Goal: Transaction & Acquisition: Book appointment/travel/reservation

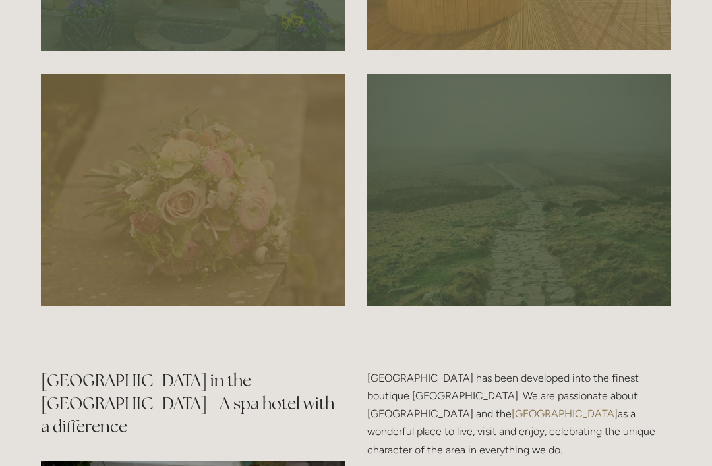
scroll to position [1219, 0]
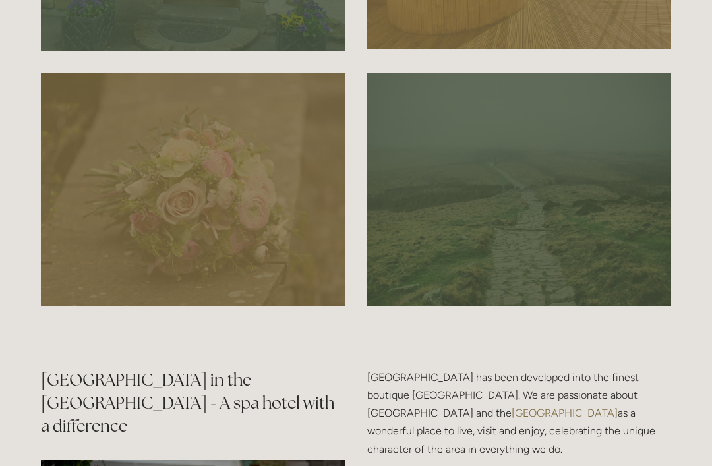
click at [564, 247] on div at bounding box center [519, 189] width 304 height 233
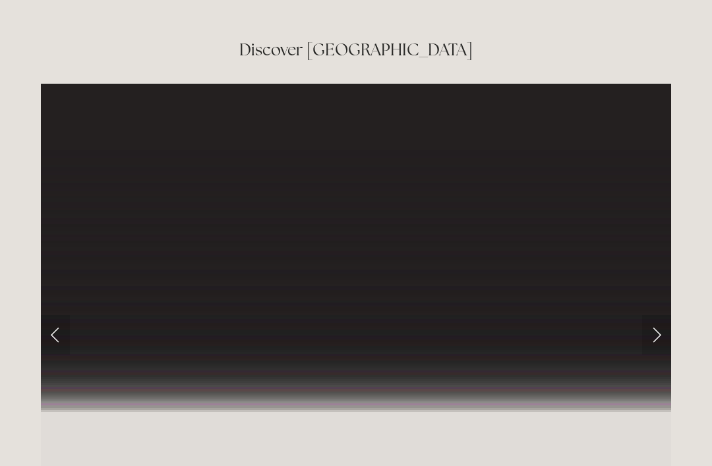
scroll to position [2099, 0]
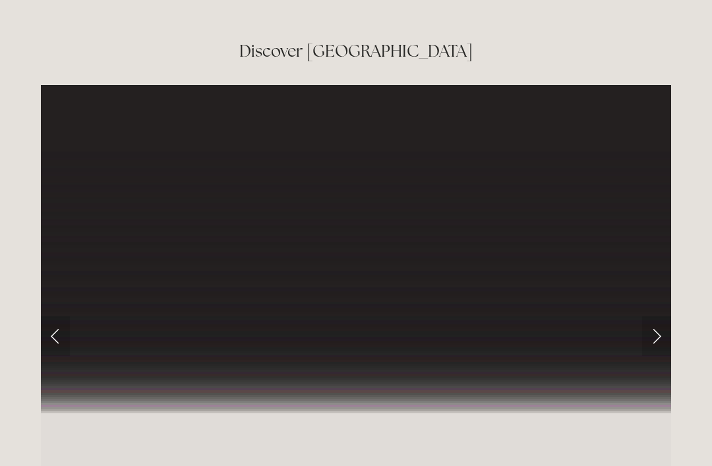
click at [661, 338] on link "Next Slide" at bounding box center [656, 337] width 29 height 40
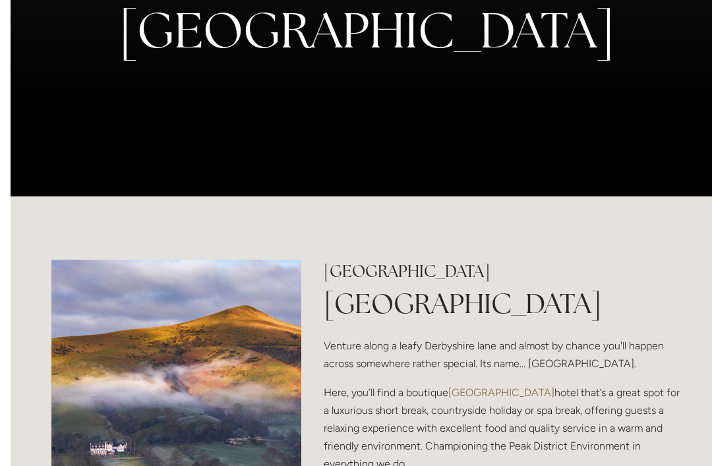
scroll to position [0, 0]
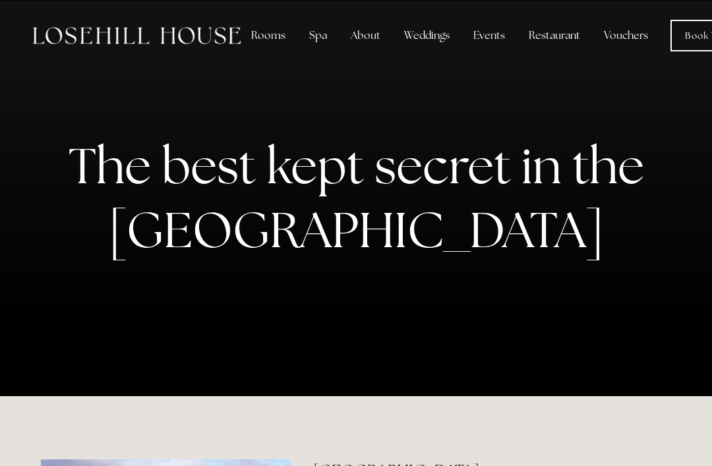
click at [270, 35] on div "Rooms" at bounding box center [268, 35] width 55 height 26
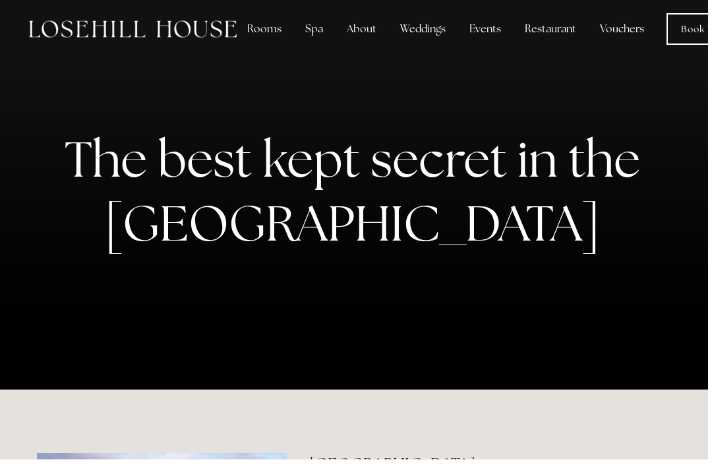
click at [270, 29] on div "Rooms" at bounding box center [268, 35] width 55 height 26
click at [188, 28] on img at bounding box center [137, 35] width 208 height 17
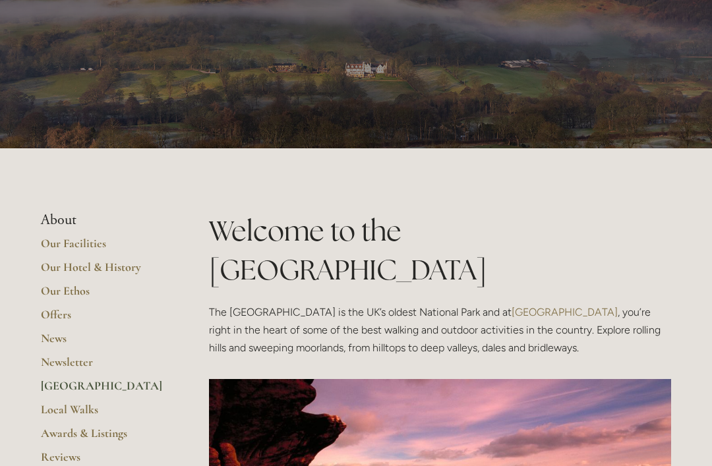
scroll to position [43, 0]
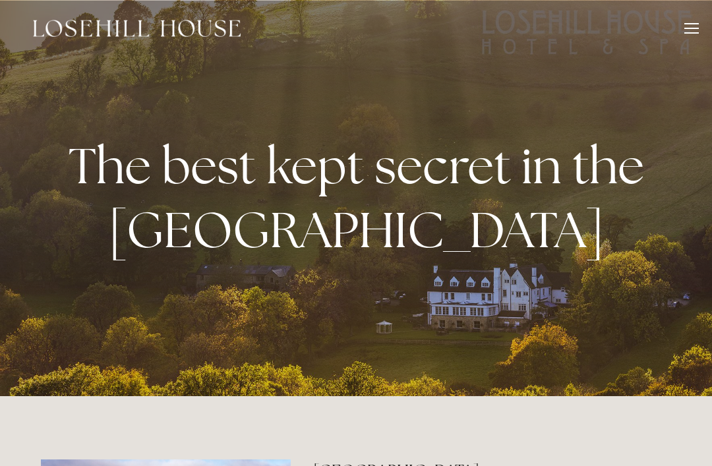
click at [690, 26] on div at bounding box center [692, 30] width 15 height 15
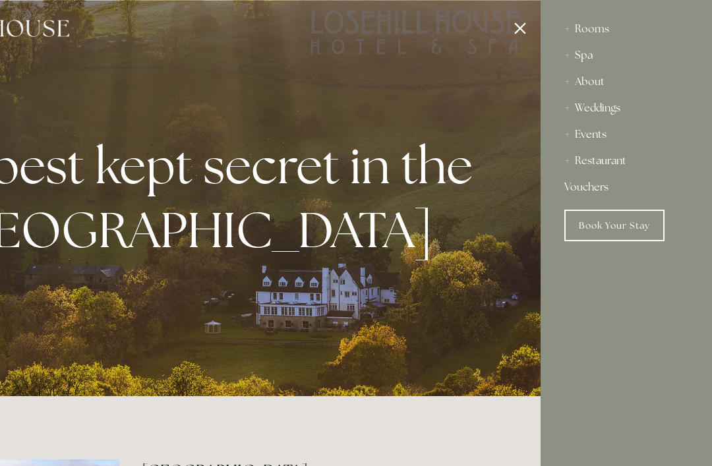
click at [604, 30] on div "Rooms" at bounding box center [627, 29] width 124 height 26
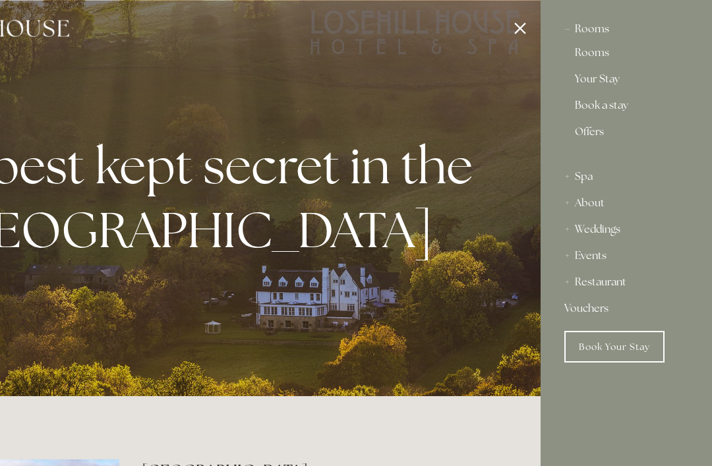
click at [601, 55] on link "Rooms" at bounding box center [626, 55] width 103 height 16
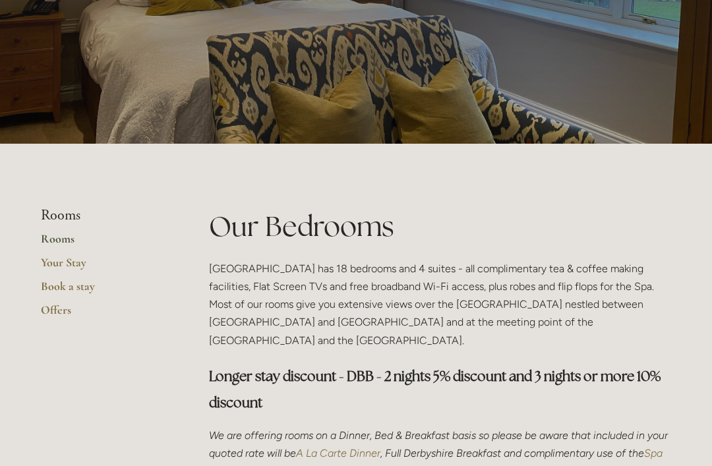
scroll to position [134, 0]
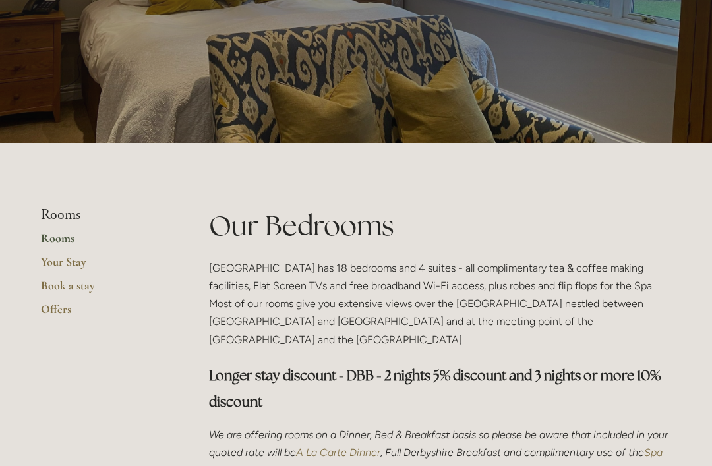
click at [71, 261] on link "Your Stay" at bounding box center [104, 267] width 126 height 24
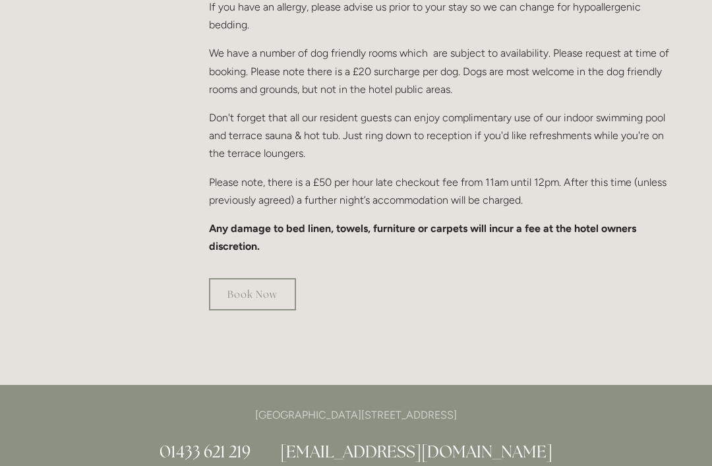
scroll to position [873, 0]
click at [259, 278] on link "Book Now" at bounding box center [252, 294] width 87 height 32
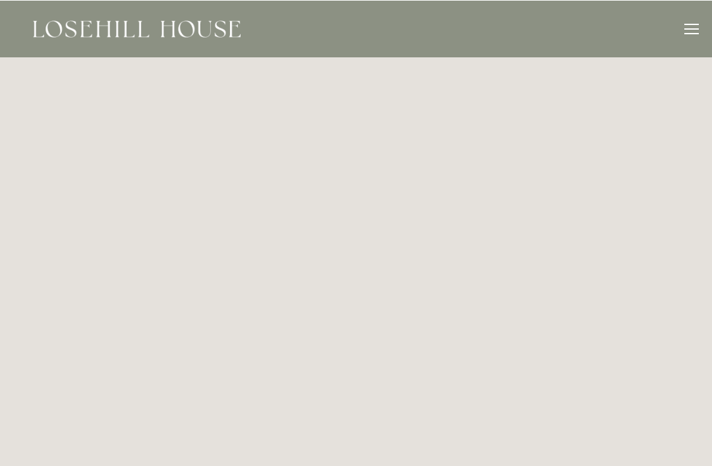
click at [685, 27] on div at bounding box center [692, 30] width 15 height 15
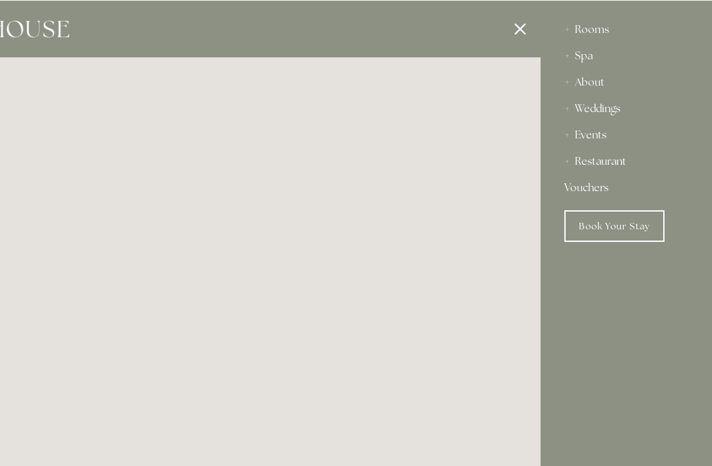
click at [596, 81] on div "About" at bounding box center [627, 82] width 124 height 26
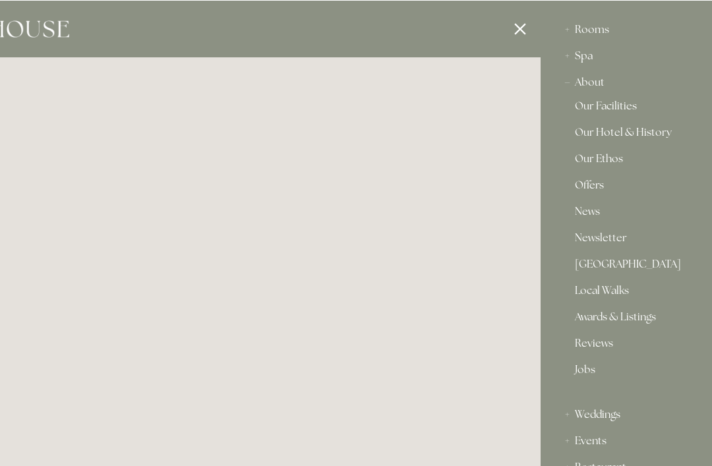
click at [632, 133] on link "Our Hotel & History" at bounding box center [626, 135] width 103 height 16
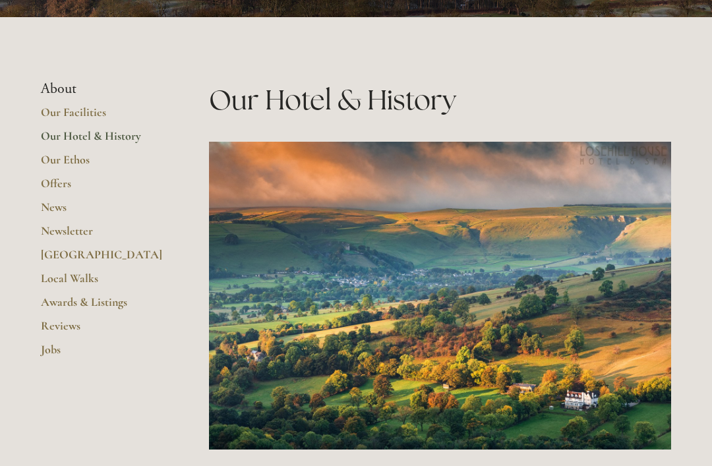
scroll to position [260, 0]
click at [92, 113] on link "Our Facilities" at bounding box center [104, 117] width 126 height 24
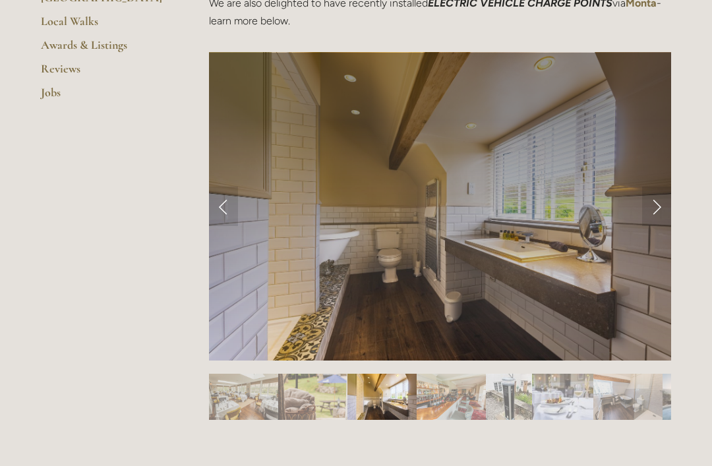
scroll to position [504, 0]
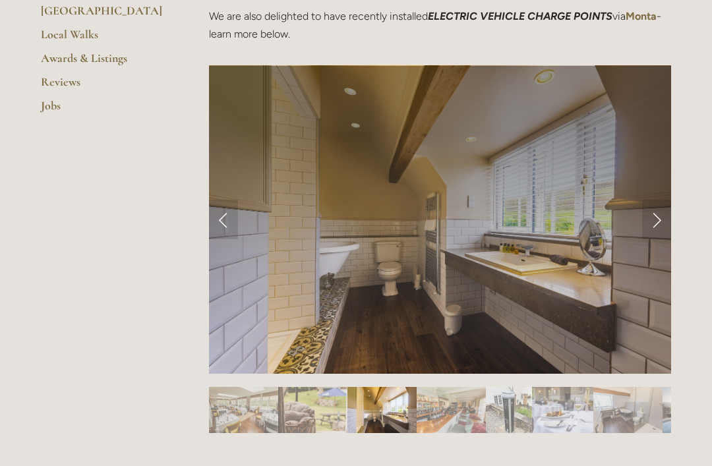
click at [659, 216] on link "Next Slide" at bounding box center [656, 220] width 29 height 40
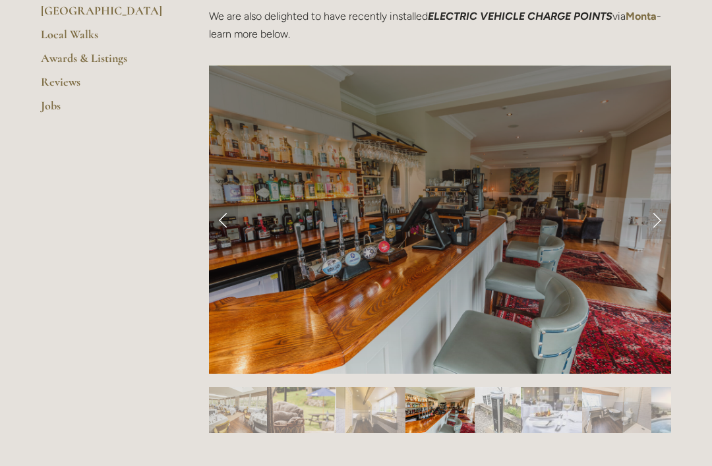
click at [662, 216] on link "Next Slide" at bounding box center [656, 220] width 29 height 40
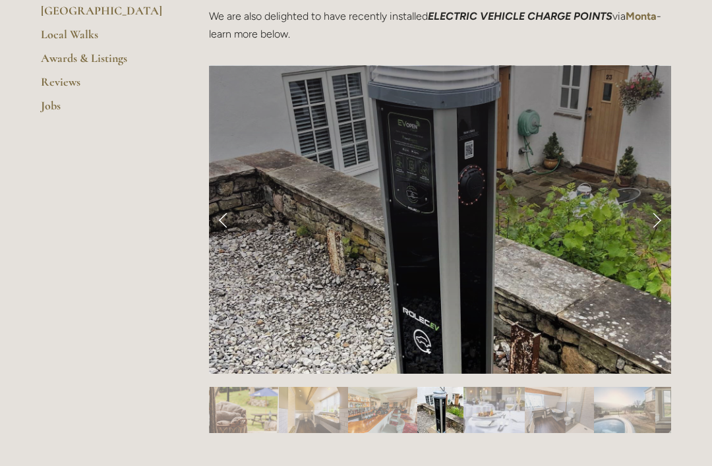
click at [658, 216] on link "Next Slide" at bounding box center [656, 220] width 29 height 40
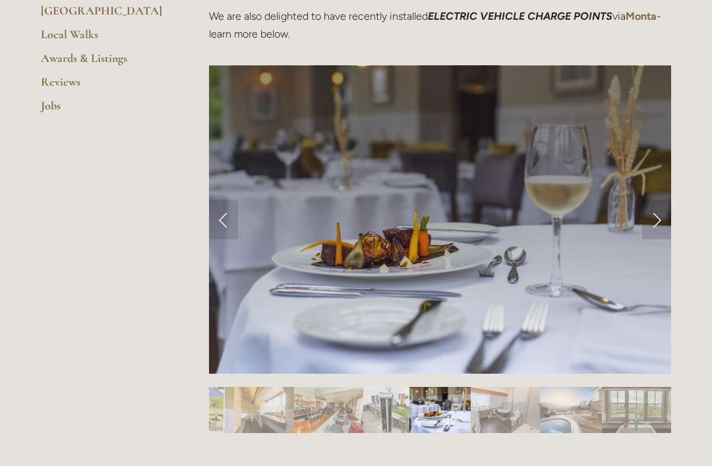
click at [658, 217] on link "Next Slide" at bounding box center [656, 220] width 29 height 40
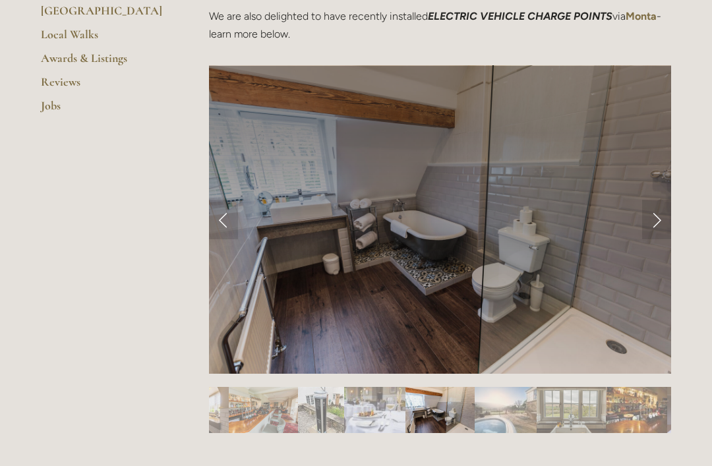
click at [661, 220] on link "Next Slide" at bounding box center [656, 220] width 29 height 40
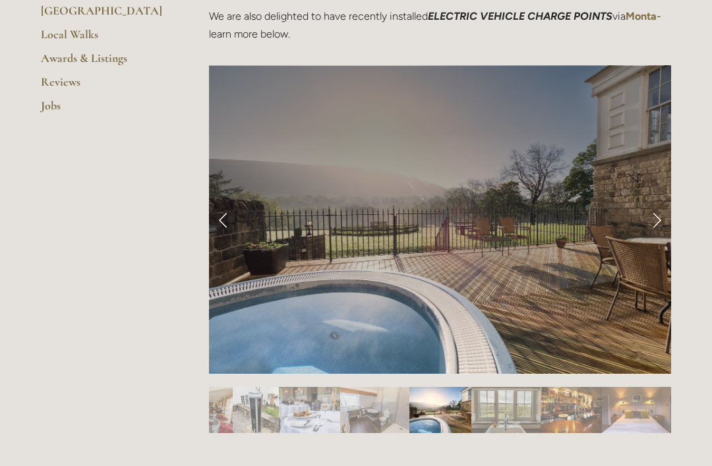
click at [656, 211] on link "Next Slide" at bounding box center [656, 220] width 29 height 40
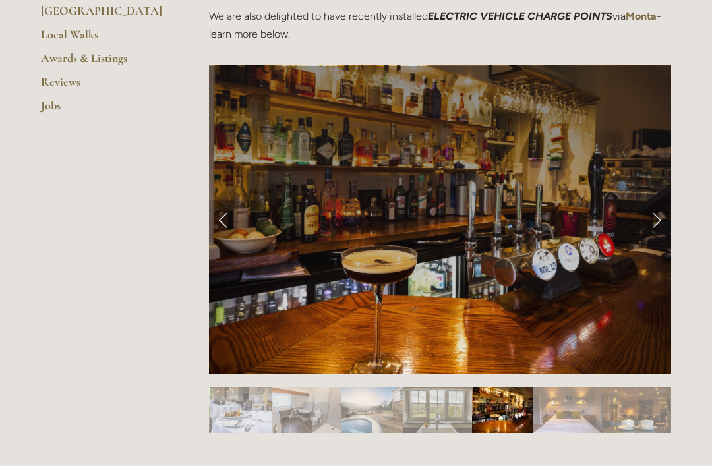
click at [655, 222] on link "Next Slide" at bounding box center [656, 220] width 29 height 40
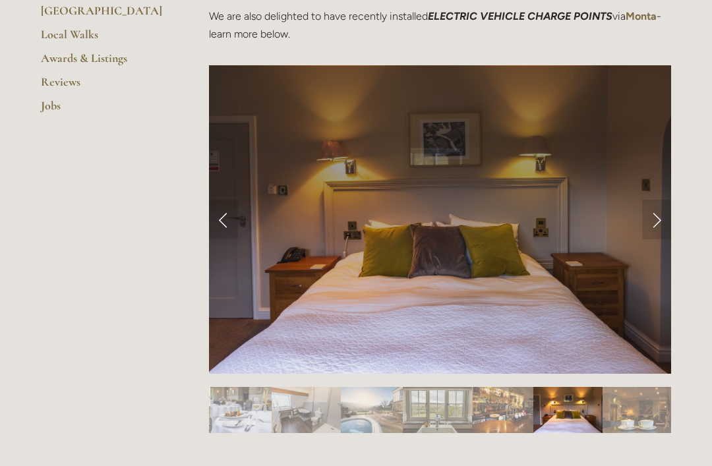
click at [654, 213] on link "Next Slide" at bounding box center [656, 220] width 29 height 40
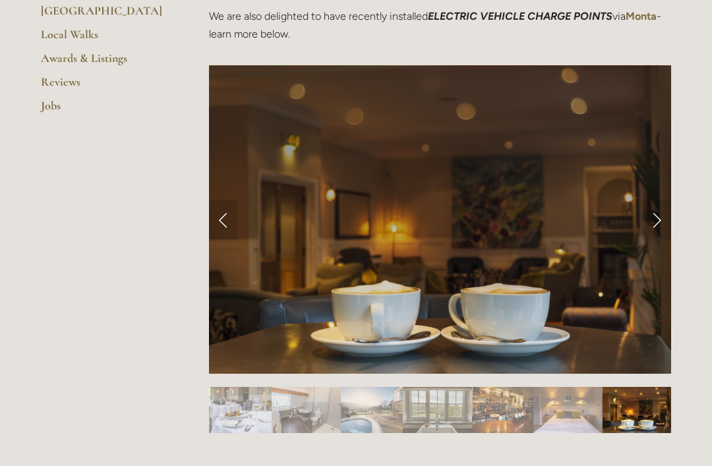
click at [656, 212] on link "Next Slide" at bounding box center [656, 220] width 29 height 40
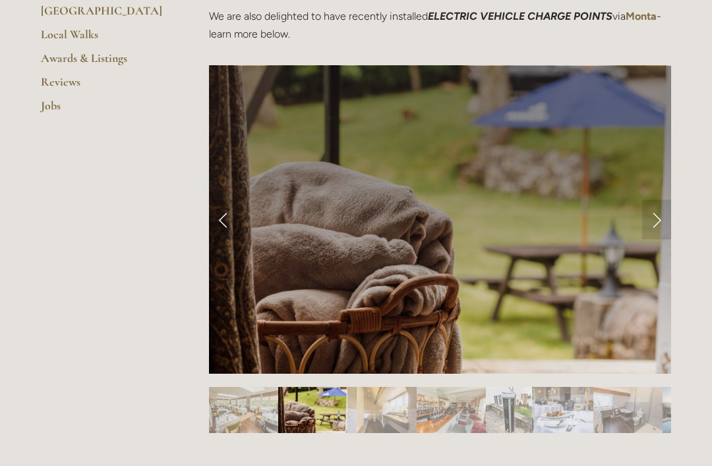
click at [652, 224] on link "Next Slide" at bounding box center [656, 220] width 29 height 40
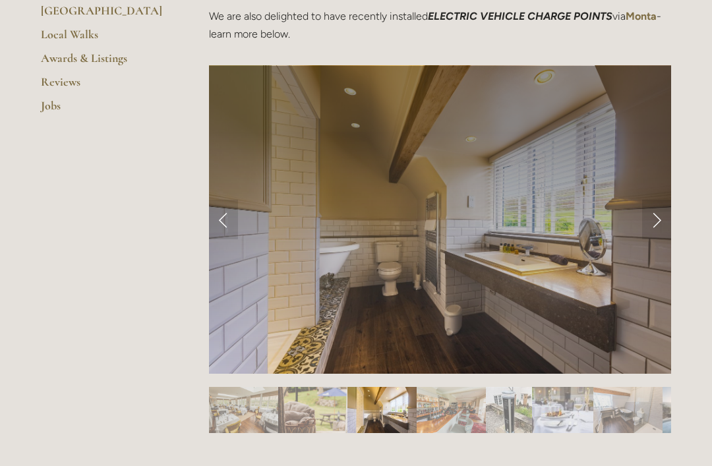
click at [659, 214] on link "Next Slide" at bounding box center [656, 220] width 29 height 40
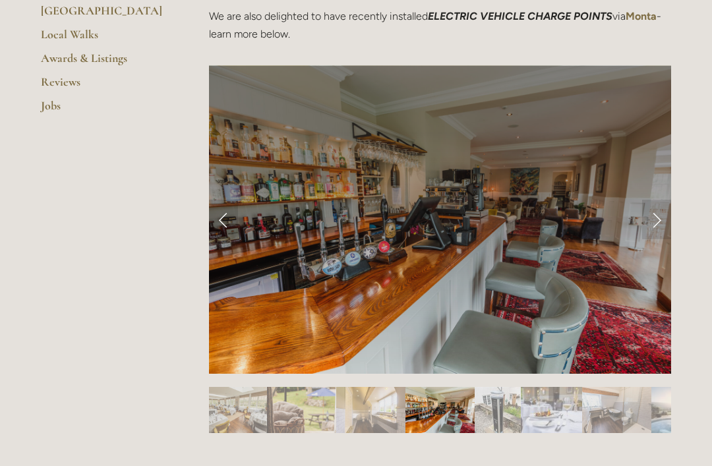
click at [652, 216] on link "Next Slide" at bounding box center [656, 220] width 29 height 40
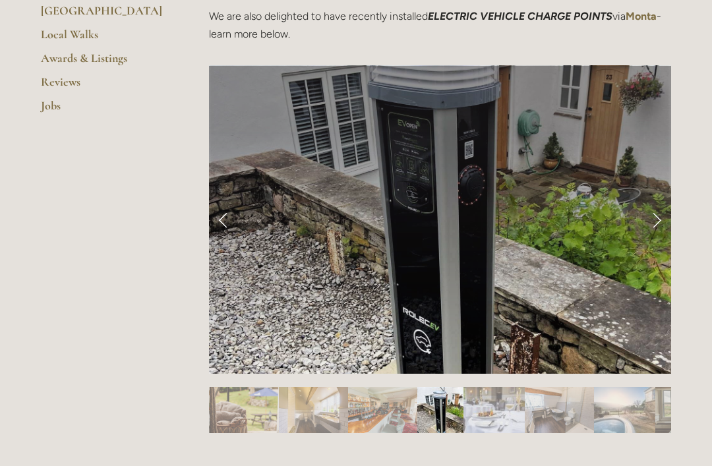
click at [661, 208] on link "Next Slide" at bounding box center [656, 220] width 29 height 40
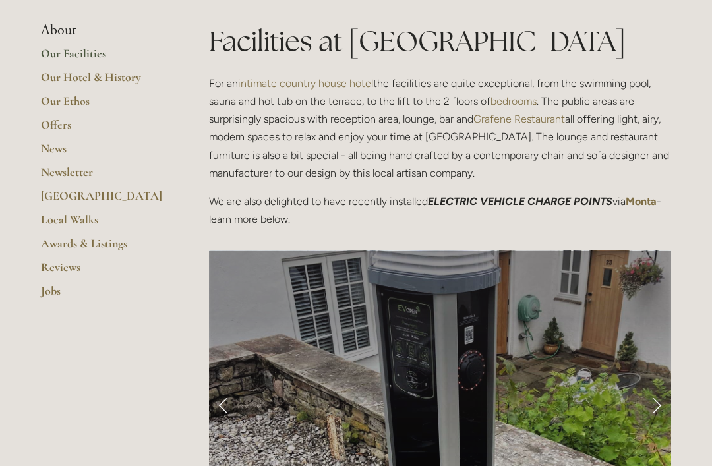
scroll to position [319, 0]
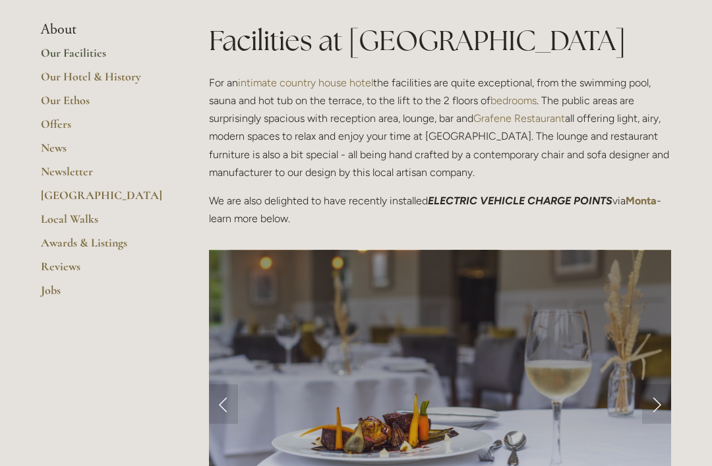
click at [61, 120] on link "Offers" at bounding box center [104, 129] width 126 height 24
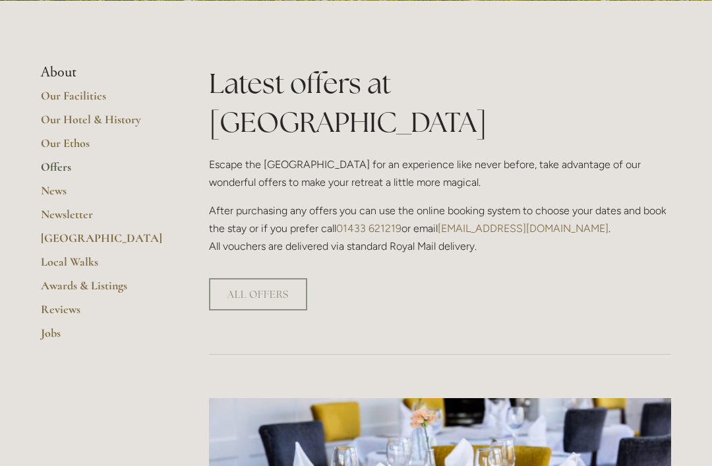
scroll to position [277, 0]
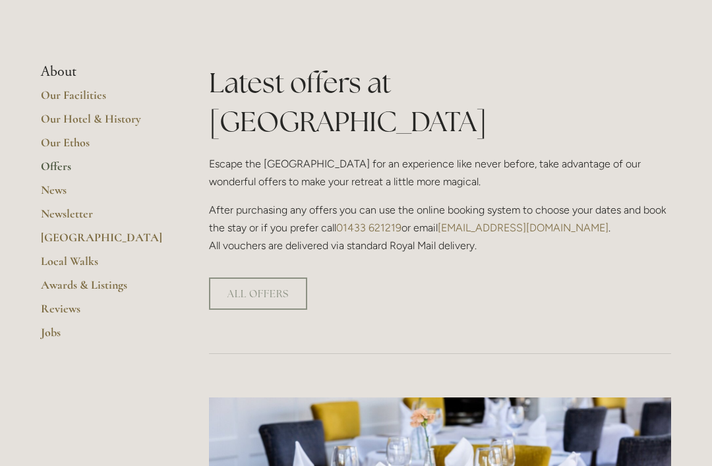
click at [549, 201] on p "After purchasing any offers you can use the online booking system to choose you…" at bounding box center [440, 228] width 462 height 54
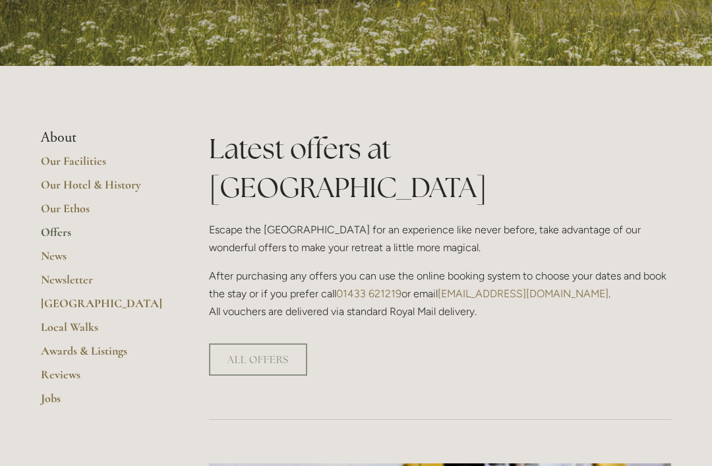
scroll to position [210, 0]
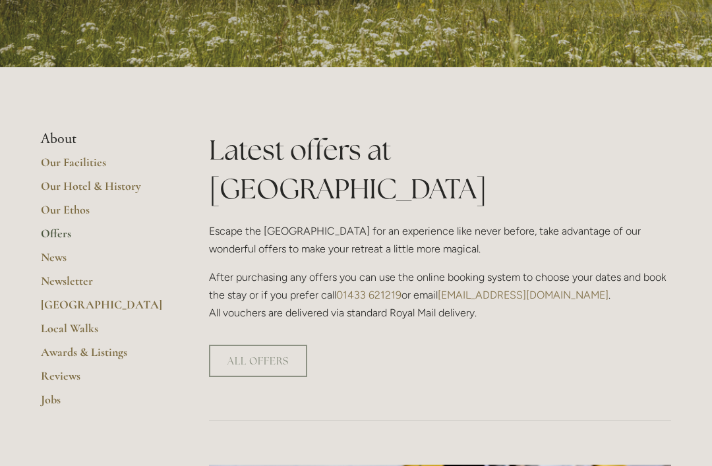
click at [124, 189] on link "Our Hotel & History" at bounding box center [104, 191] width 126 height 24
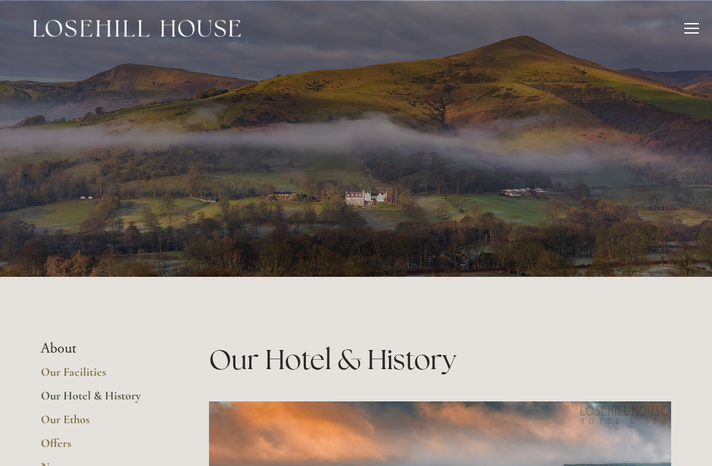
click at [688, 29] on div at bounding box center [692, 30] width 15 height 15
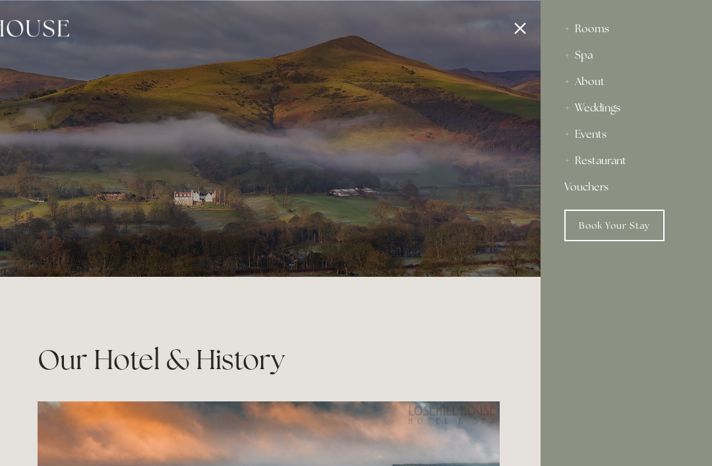
click at [596, 31] on div "Rooms" at bounding box center [627, 29] width 124 height 26
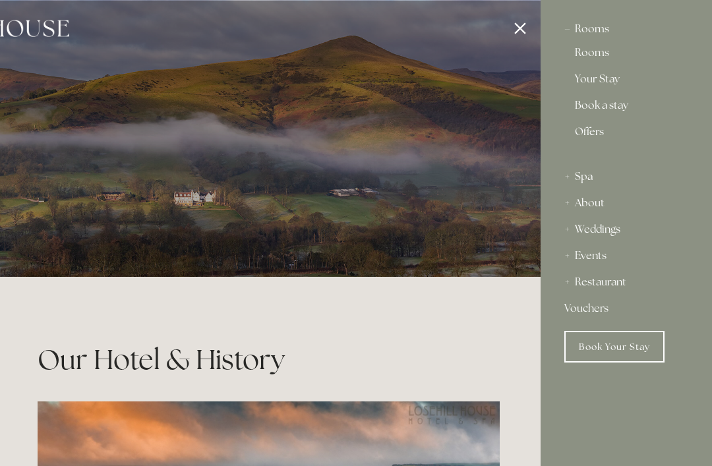
click at [594, 60] on link "Rooms" at bounding box center [626, 55] width 103 height 16
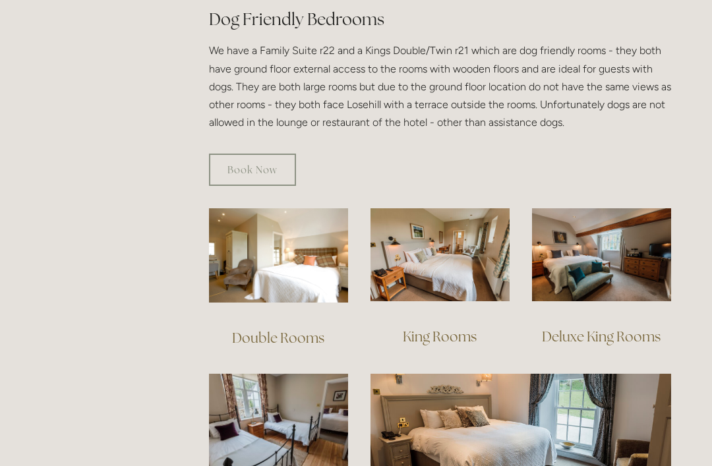
scroll to position [761, 0]
click at [305, 247] on img at bounding box center [278, 255] width 139 height 94
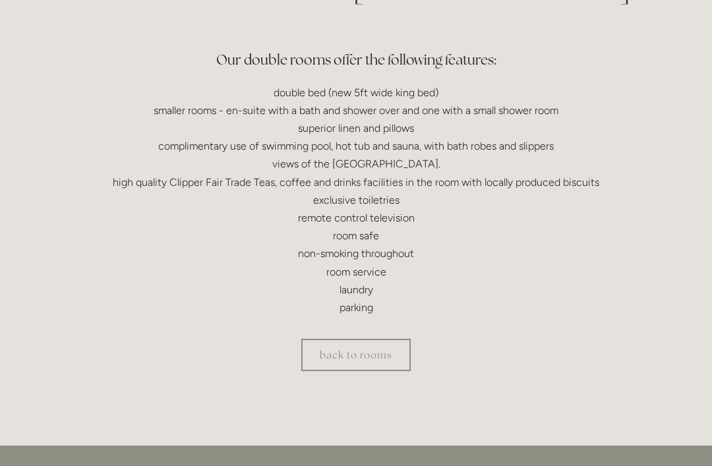
scroll to position [373, 0]
click at [392, 352] on link "back to rooms" at bounding box center [355, 355] width 109 height 32
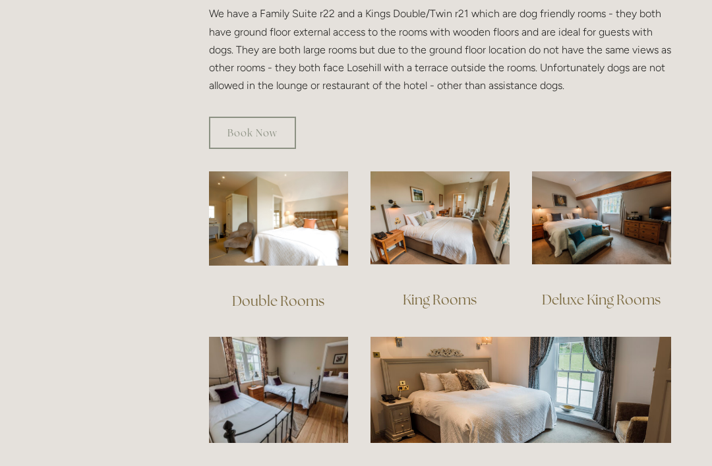
scroll to position [798, 0]
click at [454, 206] on img at bounding box center [440, 217] width 139 height 93
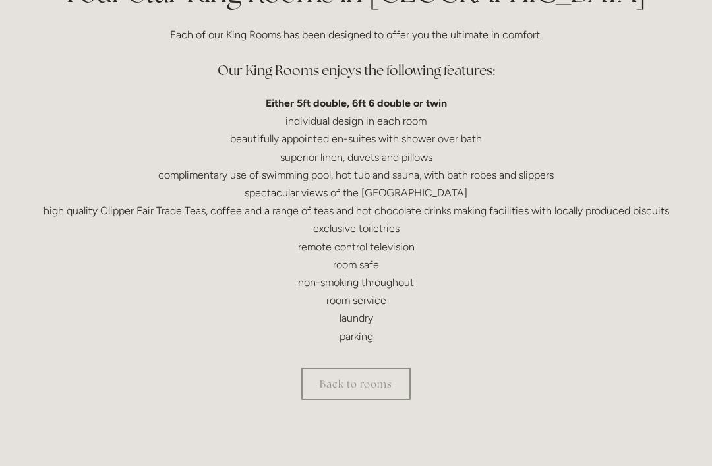
scroll to position [367, 0]
click at [373, 379] on link "Back to rooms" at bounding box center [355, 384] width 109 height 32
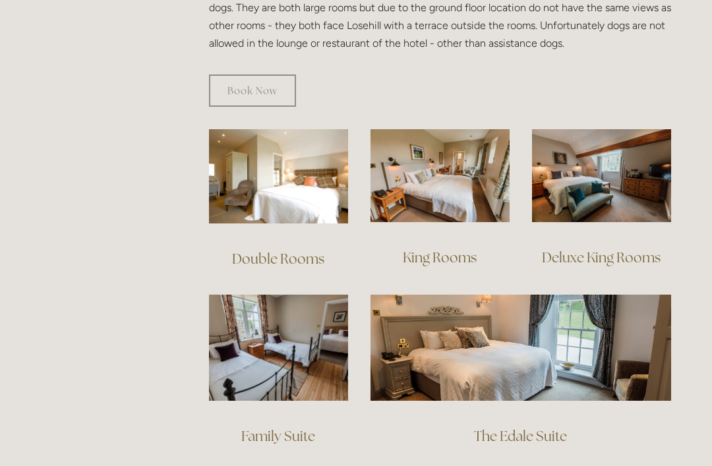
scroll to position [840, 0]
click at [611, 164] on img at bounding box center [601, 175] width 139 height 93
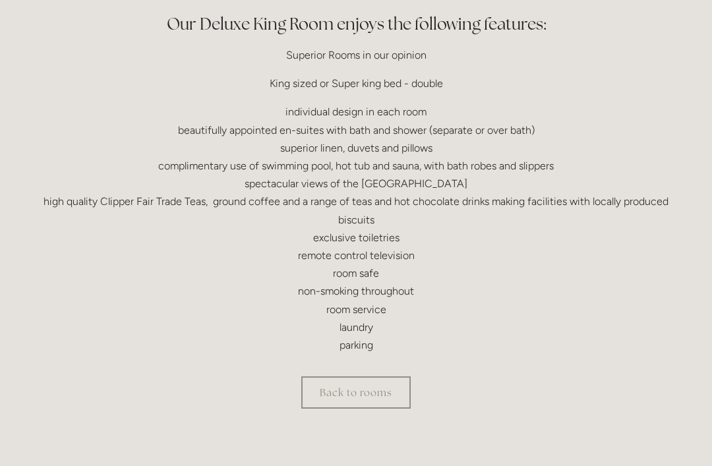
scroll to position [465, 0]
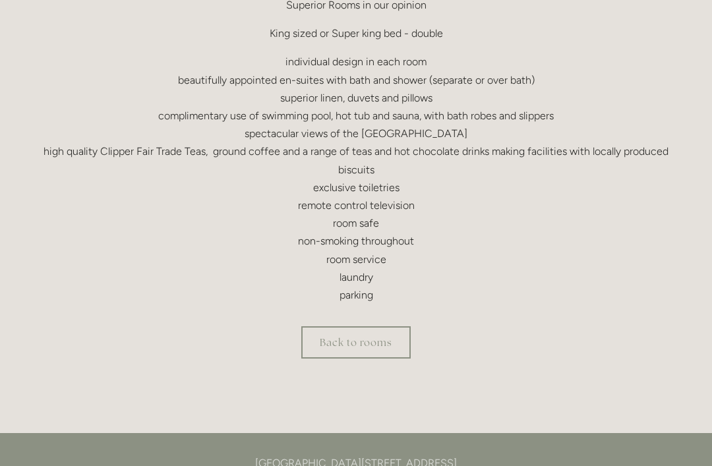
click at [373, 343] on link "Back to rooms" at bounding box center [355, 342] width 109 height 32
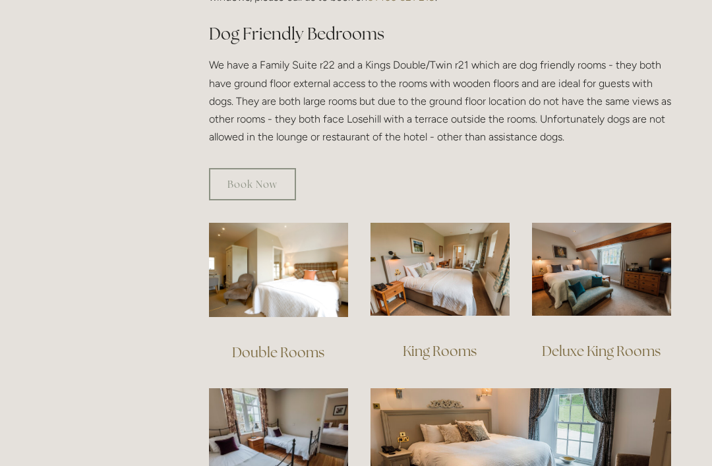
scroll to position [751, 0]
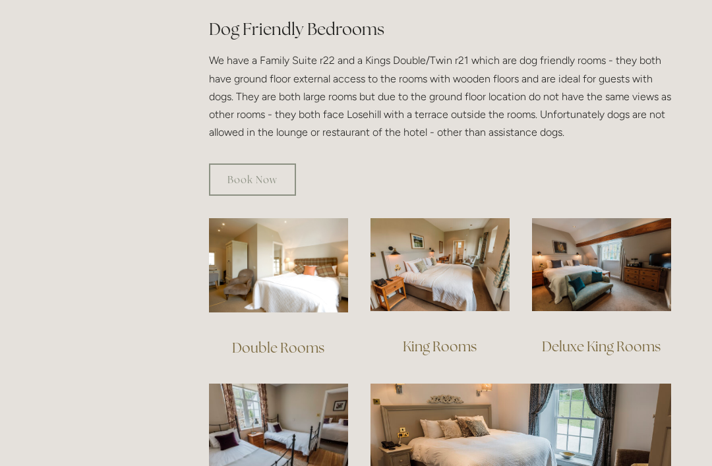
click at [269, 164] on link "Book Now" at bounding box center [252, 180] width 87 height 32
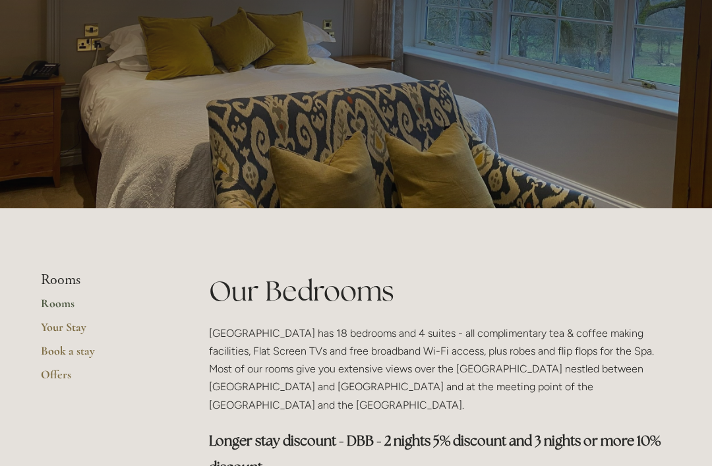
scroll to position [0, 0]
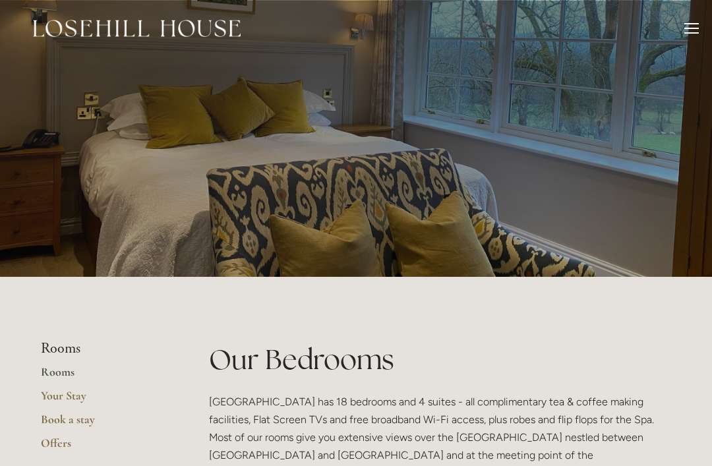
click at [689, 28] on div at bounding box center [692, 28] width 15 height 1
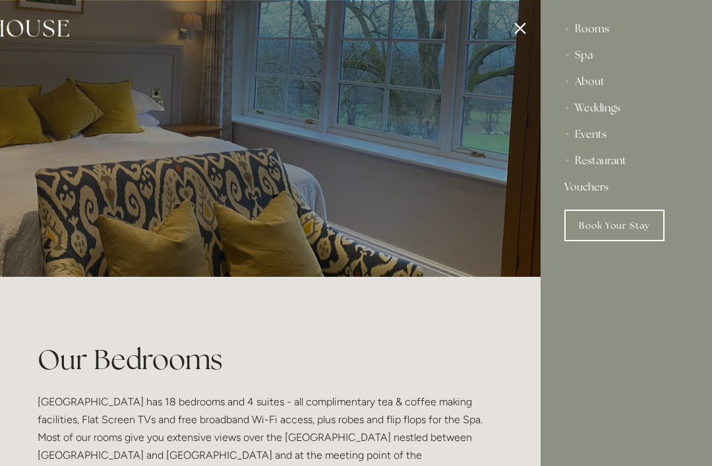
click at [594, 28] on div "Rooms" at bounding box center [627, 29] width 124 height 26
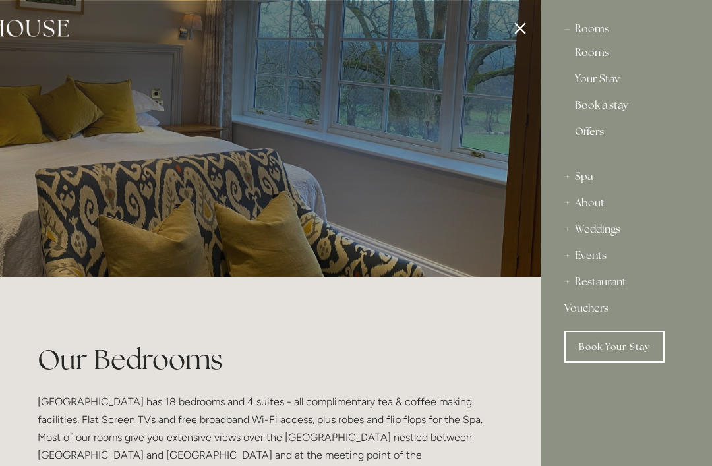
click at [598, 58] on link "Rooms" at bounding box center [626, 55] width 103 height 16
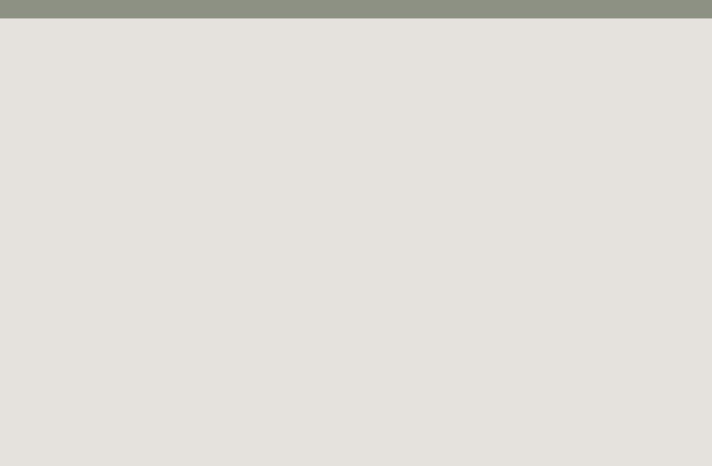
scroll to position [57, 0]
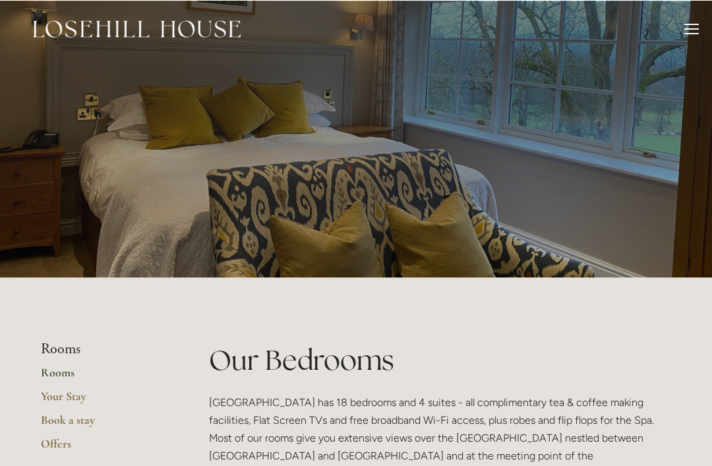
click at [688, 30] on div at bounding box center [692, 30] width 15 height 15
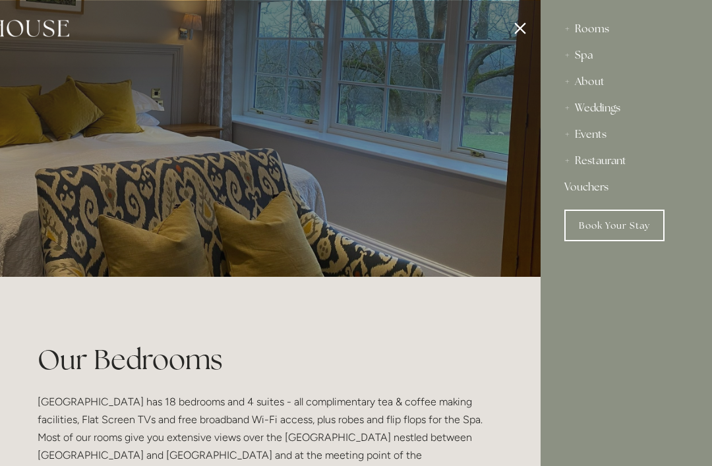
click at [518, 26] on div at bounding box center [185, 233] width 712 height 466
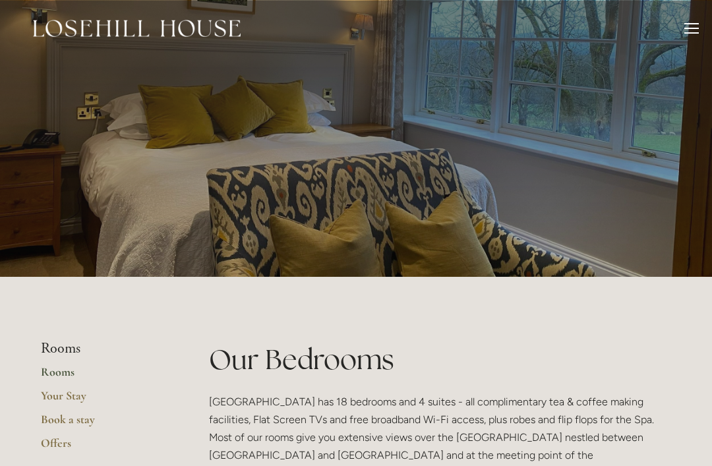
click at [170, 26] on img at bounding box center [137, 28] width 208 height 17
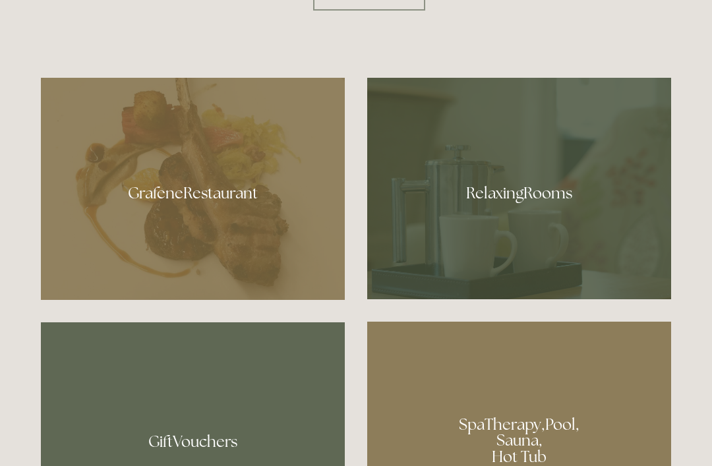
scroll to position [718, 0]
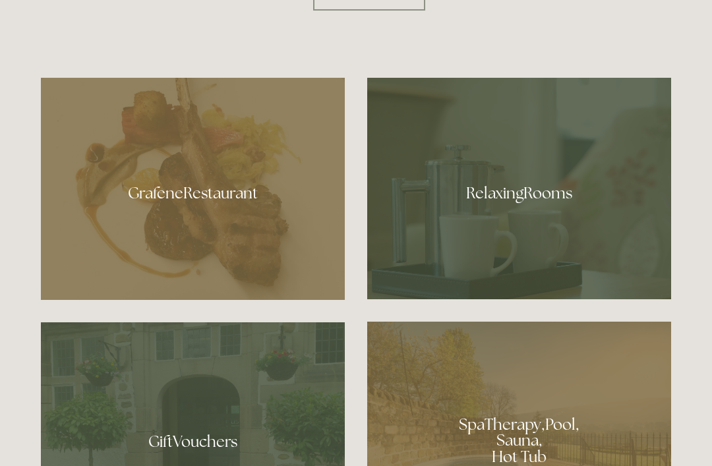
click at [239, 222] on div at bounding box center [193, 189] width 304 height 222
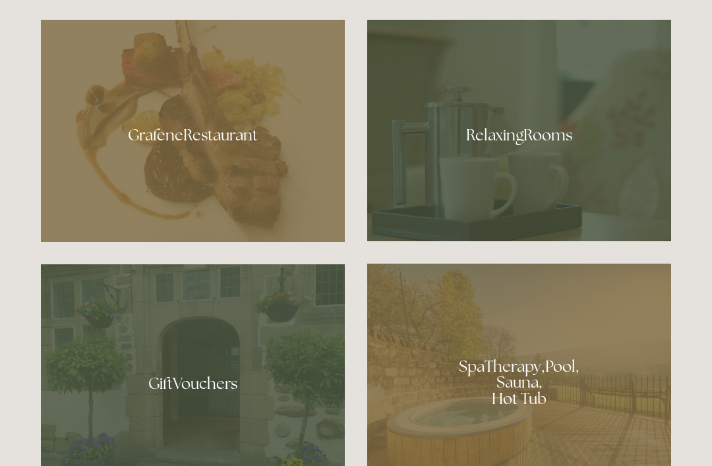
scroll to position [776, 0]
click at [540, 173] on div at bounding box center [519, 131] width 304 height 222
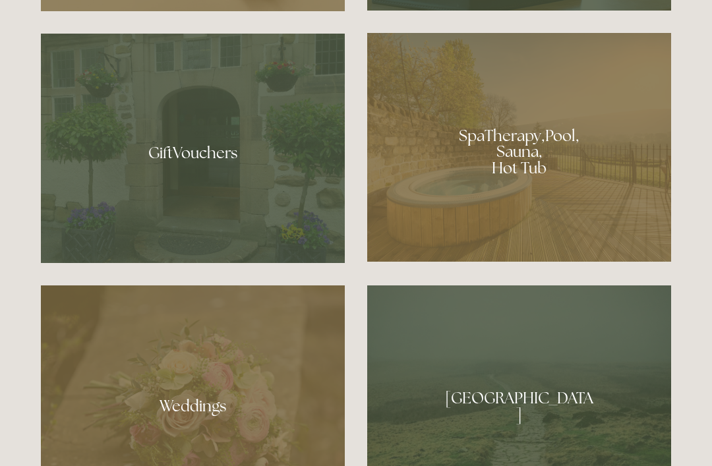
scroll to position [1007, 0]
click at [519, 187] on div at bounding box center [519, 147] width 304 height 229
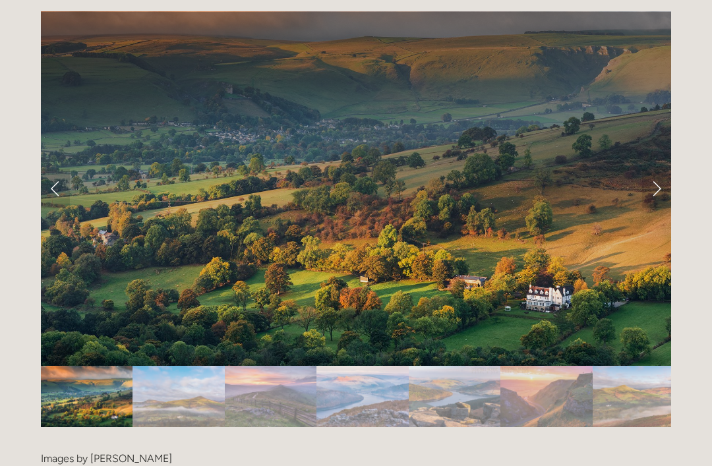
scroll to position [2661, 0]
click at [657, 169] on link "Next Slide" at bounding box center [656, 189] width 29 height 40
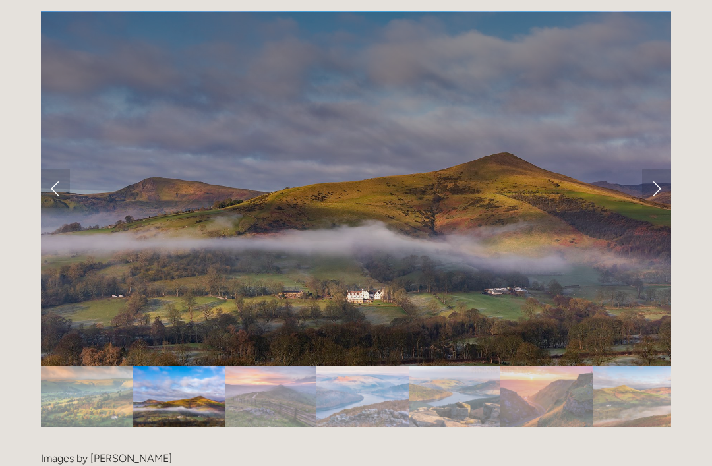
click at [652, 169] on link "Next Slide" at bounding box center [656, 189] width 29 height 40
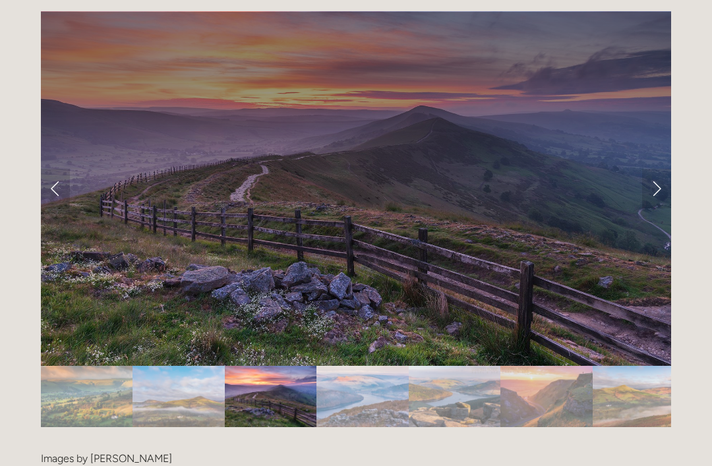
click at [652, 169] on link "Next Slide" at bounding box center [656, 189] width 29 height 40
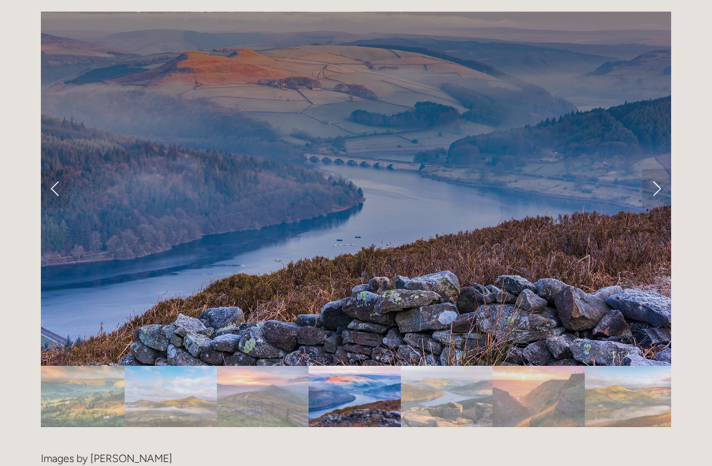
click at [654, 169] on link "Next Slide" at bounding box center [656, 189] width 29 height 40
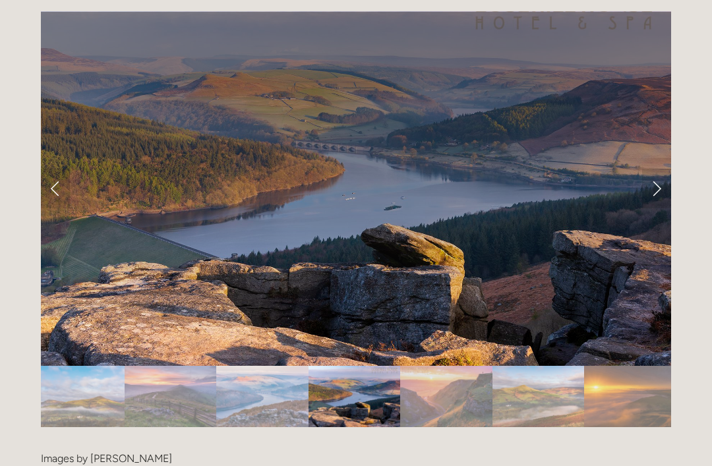
click at [652, 169] on link "Next Slide" at bounding box center [656, 189] width 29 height 40
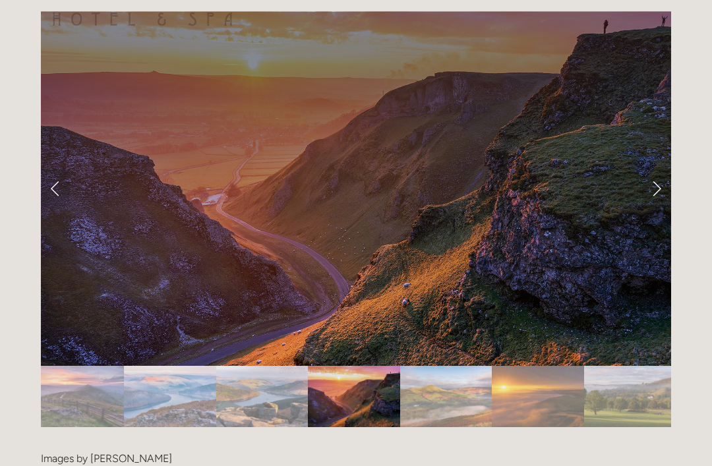
click at [655, 169] on link "Next Slide" at bounding box center [656, 189] width 29 height 40
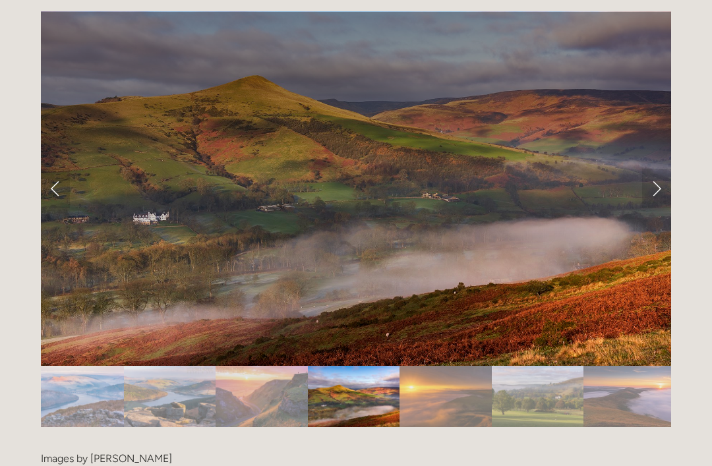
click at [659, 169] on link "Next Slide" at bounding box center [656, 189] width 29 height 40
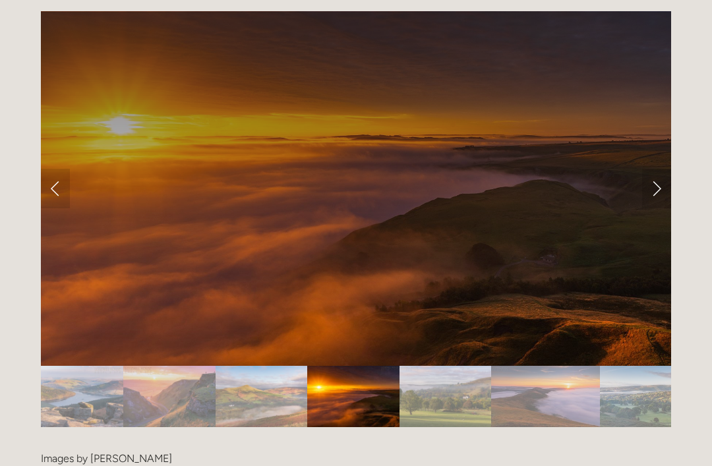
click at [659, 169] on link "Next Slide" at bounding box center [656, 189] width 29 height 40
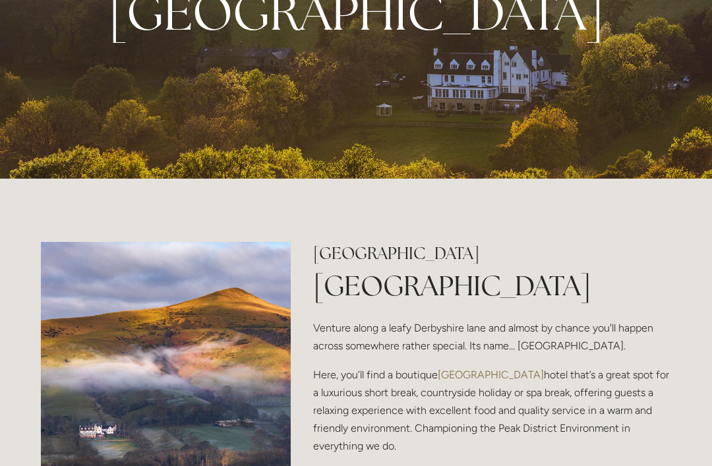
scroll to position [0, 0]
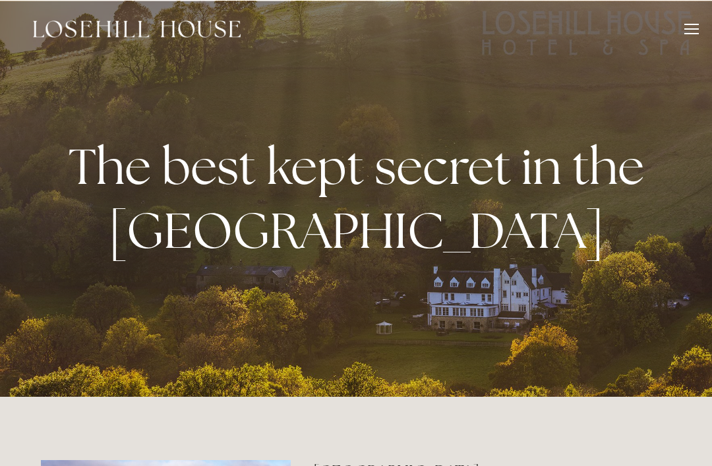
click at [691, 27] on div at bounding box center [692, 30] width 15 height 15
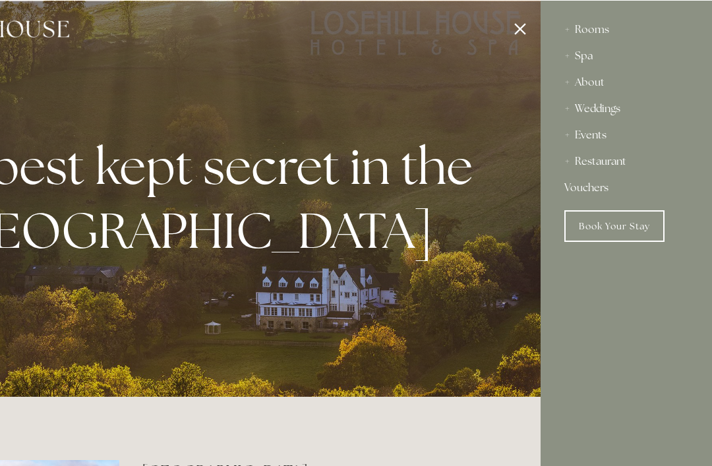
click at [45, 28] on div at bounding box center [185, 233] width 712 height 466
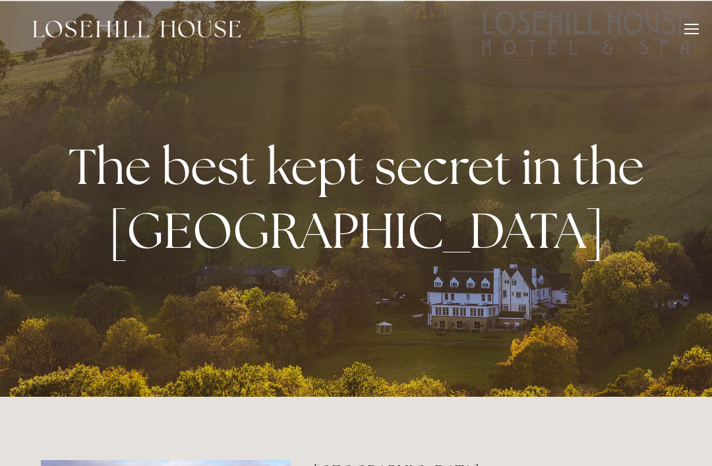
click at [70, 26] on img at bounding box center [137, 28] width 208 height 17
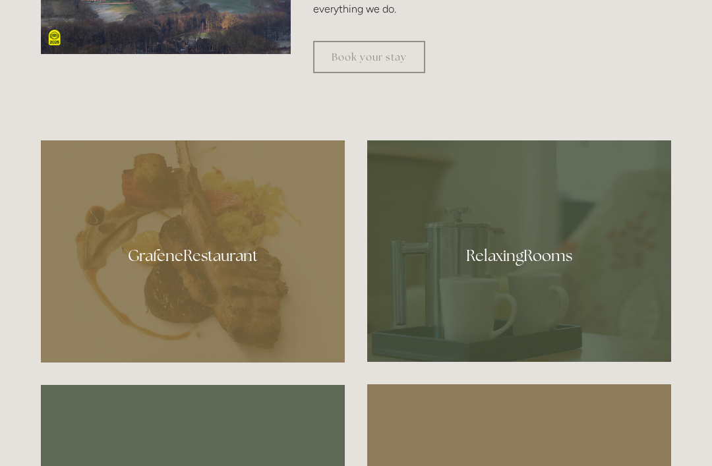
scroll to position [655, 0]
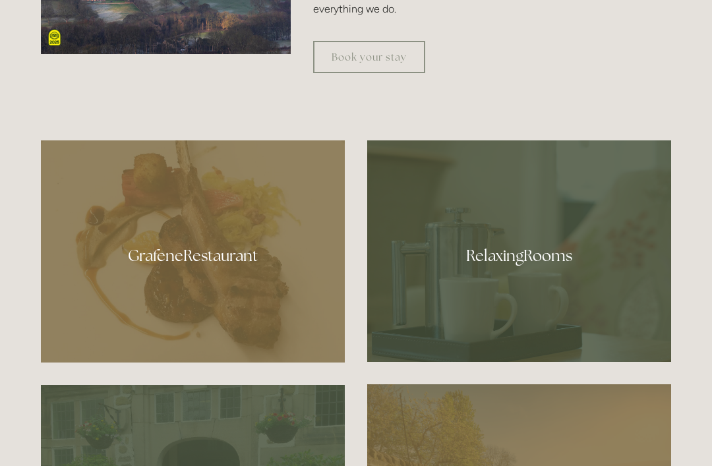
click at [388, 73] on link "Book your stay" at bounding box center [369, 57] width 112 height 32
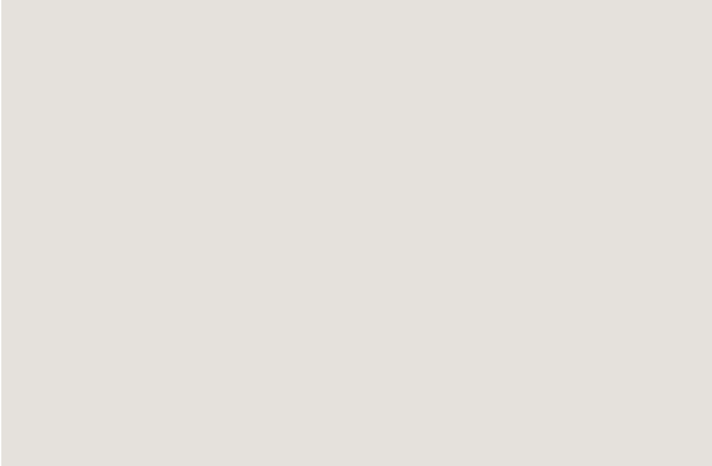
scroll to position [1656, 0]
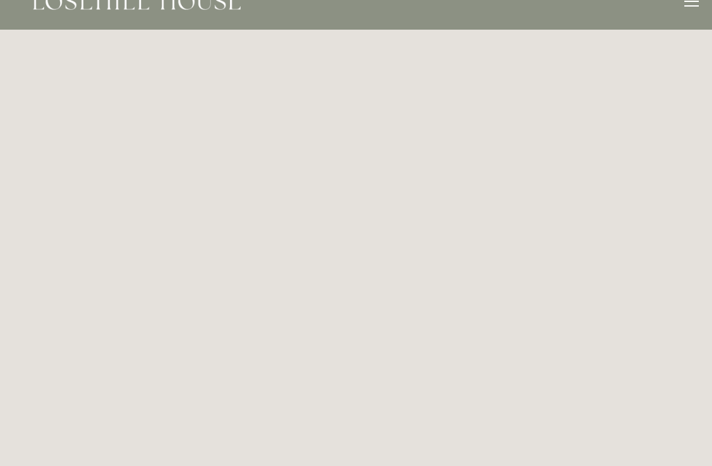
scroll to position [0, 0]
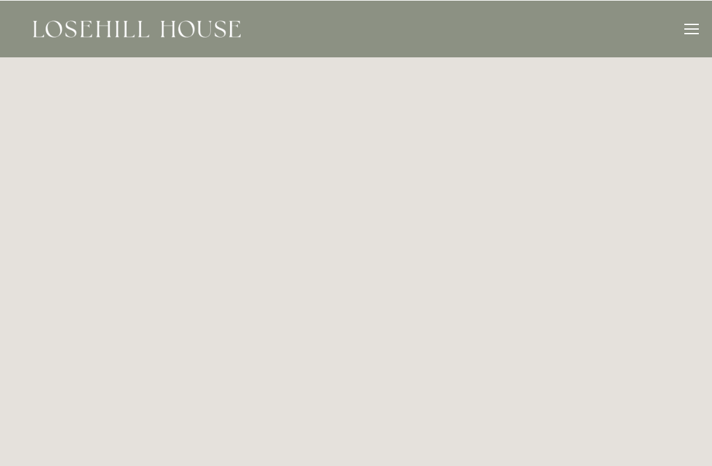
click at [73, 28] on img at bounding box center [137, 28] width 208 height 17
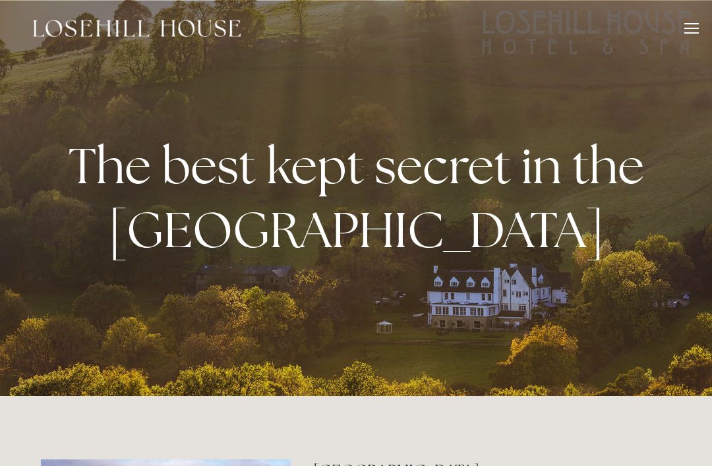
click at [80, 26] on img at bounding box center [137, 28] width 208 height 17
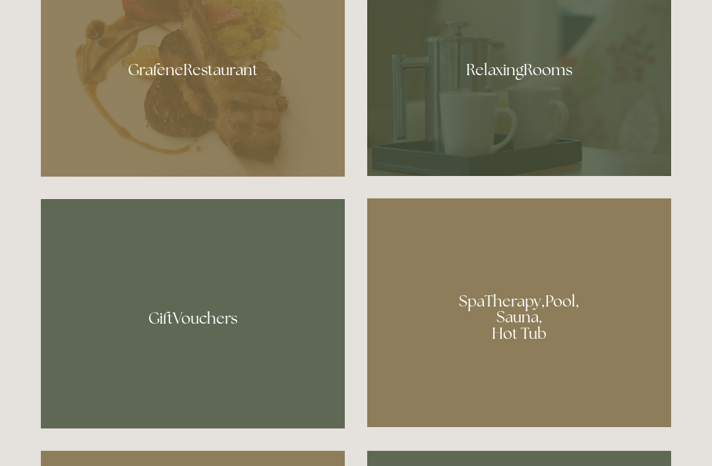
scroll to position [841, 0]
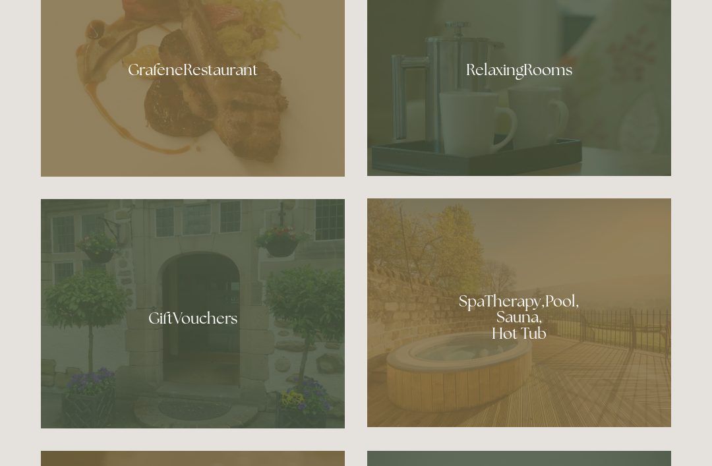
click at [561, 115] on div at bounding box center [519, 65] width 304 height 222
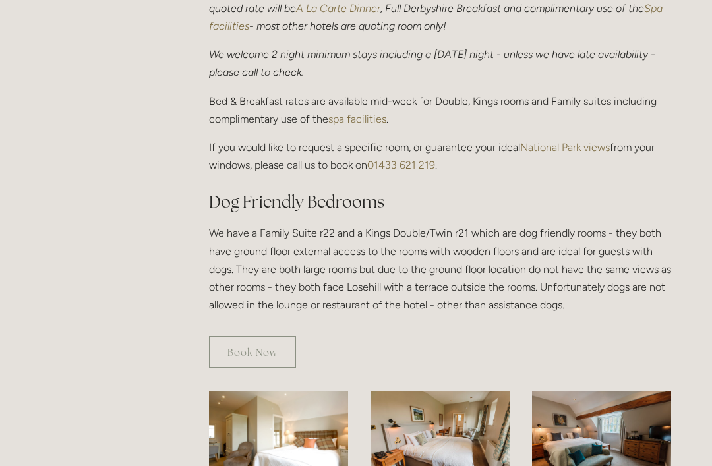
scroll to position [578, 0]
click at [616, 336] on div "Book Now" at bounding box center [440, 352] width 462 height 32
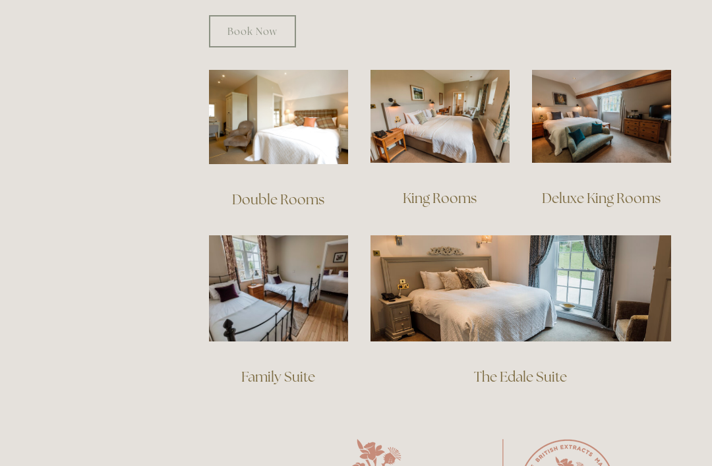
scroll to position [905, 0]
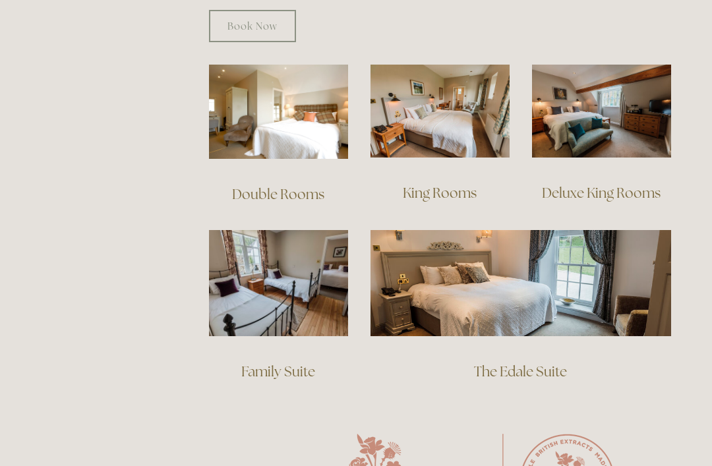
click at [578, 359] on h3 "The Edale Suite" at bounding box center [521, 385] width 301 height 53
click at [588, 284] on img at bounding box center [521, 283] width 301 height 106
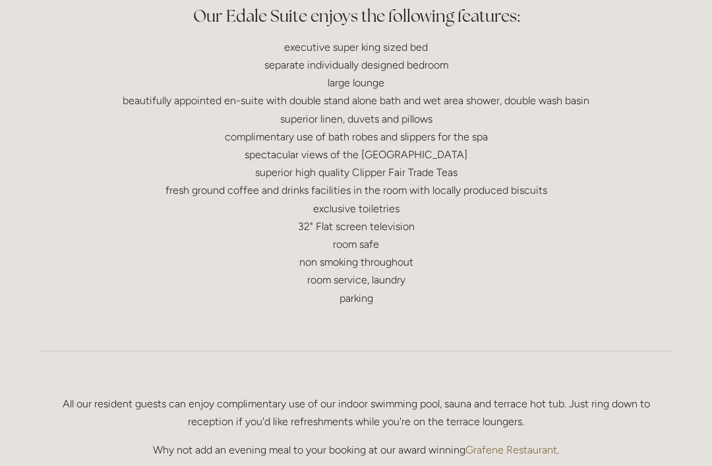
scroll to position [629, 0]
click at [621, 271] on p "executive super king sized bed separate individually designed bedroom large lou…" at bounding box center [356, 172] width 631 height 269
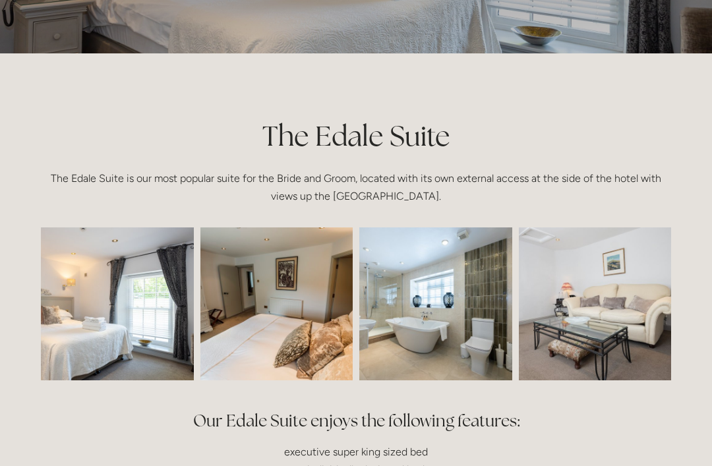
scroll to position [0, 0]
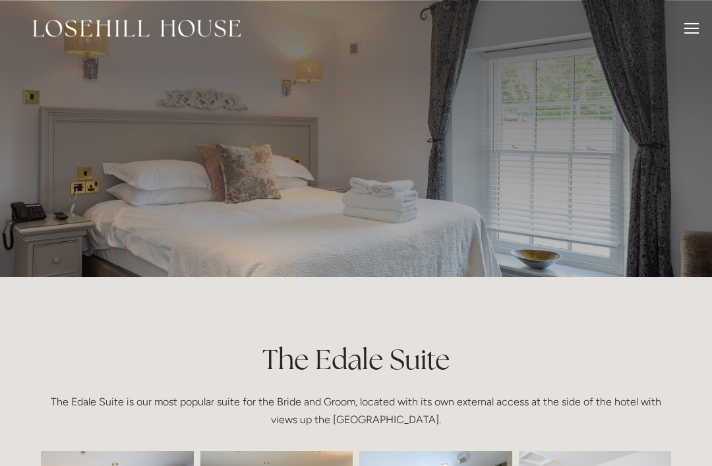
click at [204, 26] on img at bounding box center [137, 28] width 208 height 17
